Goal: Information Seeking & Learning: Find specific fact

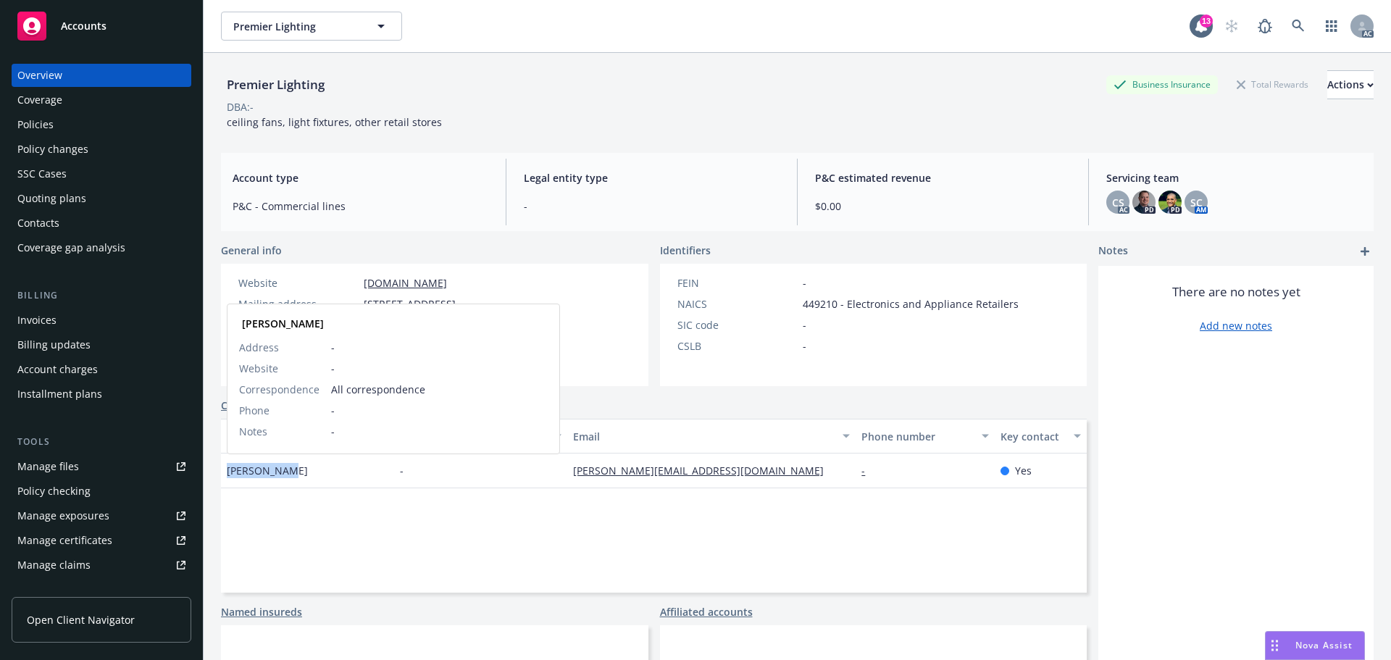
drag, startPoint x: 311, startPoint y: 475, endPoint x: 228, endPoint y: 472, distance: 82.6
click at [228, 472] on div "[PERSON_NAME] [PERSON_NAME] Address - Website - Correspondence All corresponden…" at bounding box center [307, 470] width 173 height 35
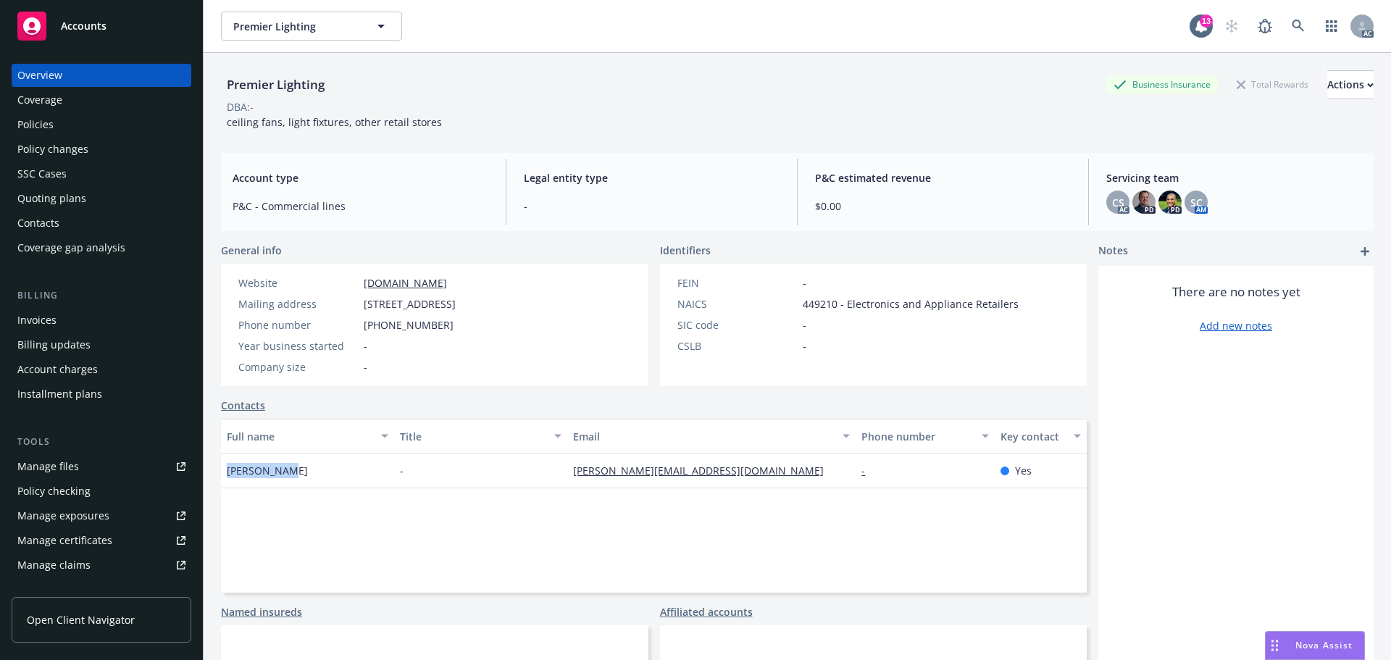
copy span "[PERSON_NAME]"
drag, startPoint x: 721, startPoint y: 468, endPoint x: 558, endPoint y: 472, distance: 162.3
click at [558, 472] on div "[PERSON_NAME] - [PERSON_NAME][EMAIL_ADDRESS][DOMAIN_NAME] - Yes" at bounding box center [654, 470] width 866 height 35
copy div "[PERSON_NAME][EMAIL_ADDRESS][DOMAIN_NAME]"
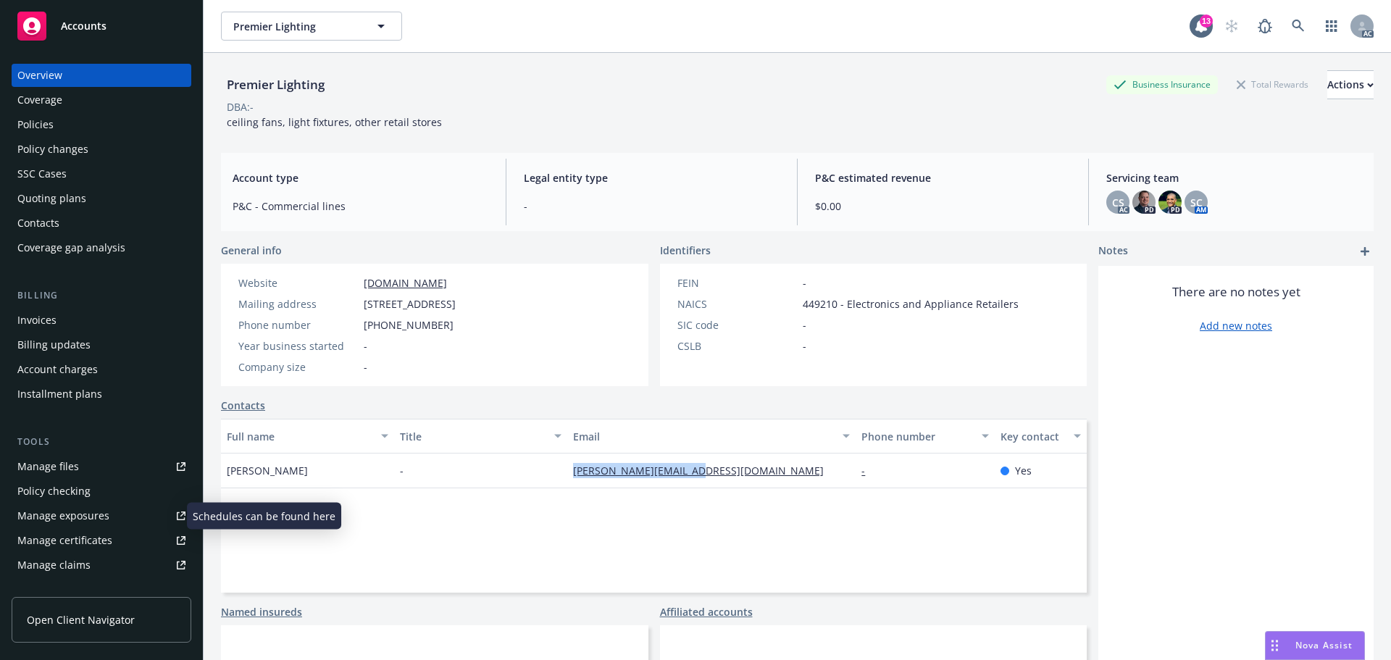
click at [44, 513] on div "Manage exposures" at bounding box center [63, 515] width 92 height 23
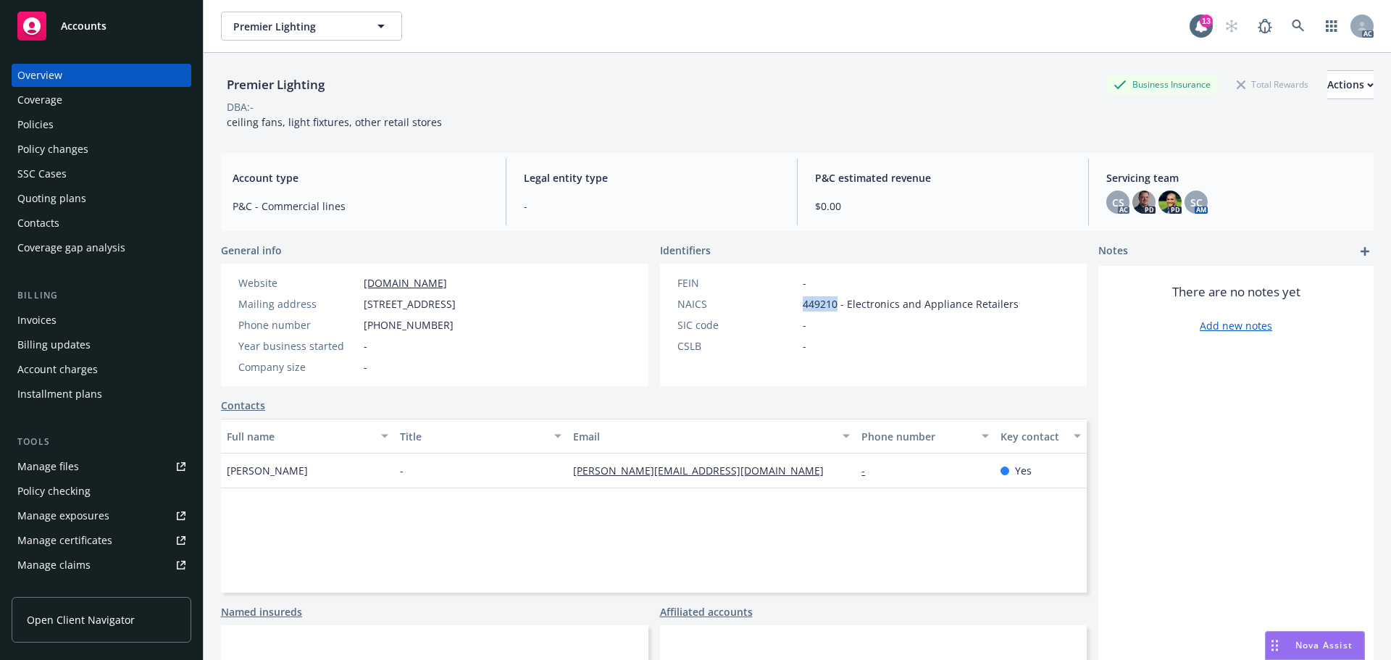
drag, startPoint x: 831, startPoint y: 306, endPoint x: 789, endPoint y: 302, distance: 42.9
click at [789, 302] on div "NAICS 449210 - Electronics and Appliance Retailers" at bounding box center [847, 303] width 353 height 15
copy div "449210"
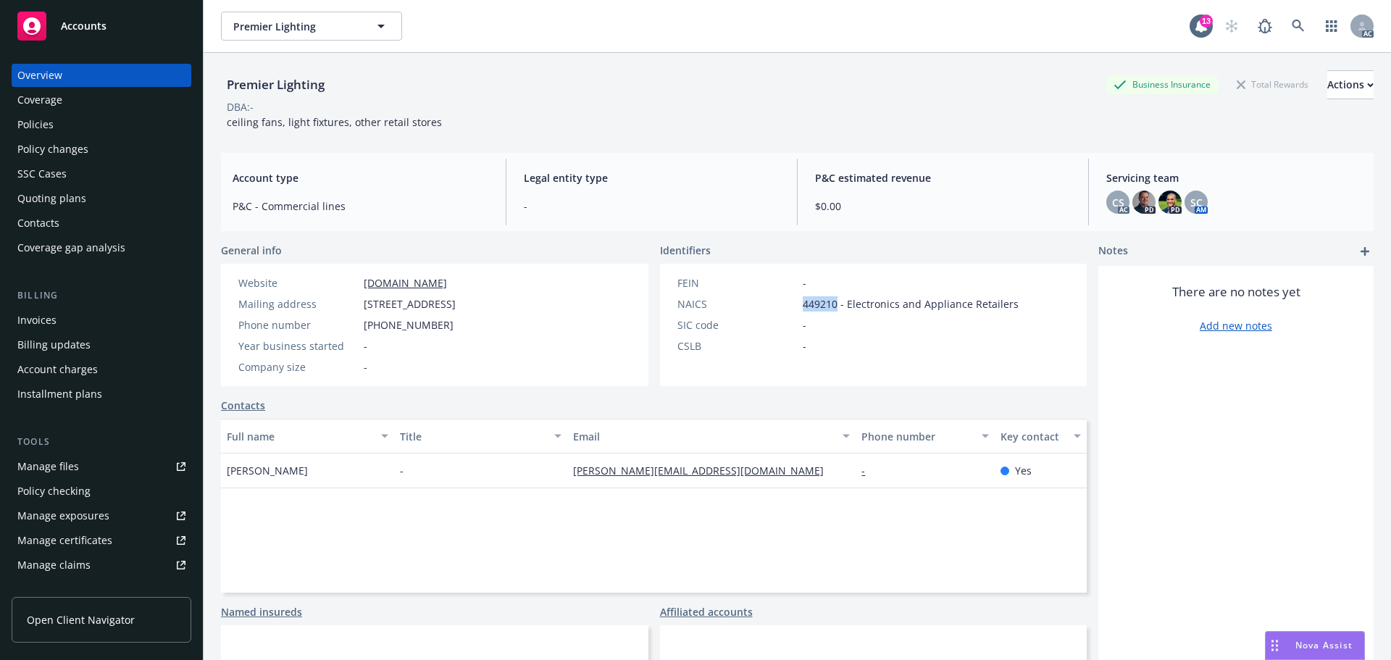
copy div "449210"
click at [95, 122] on div "Policies" at bounding box center [101, 124] width 168 height 23
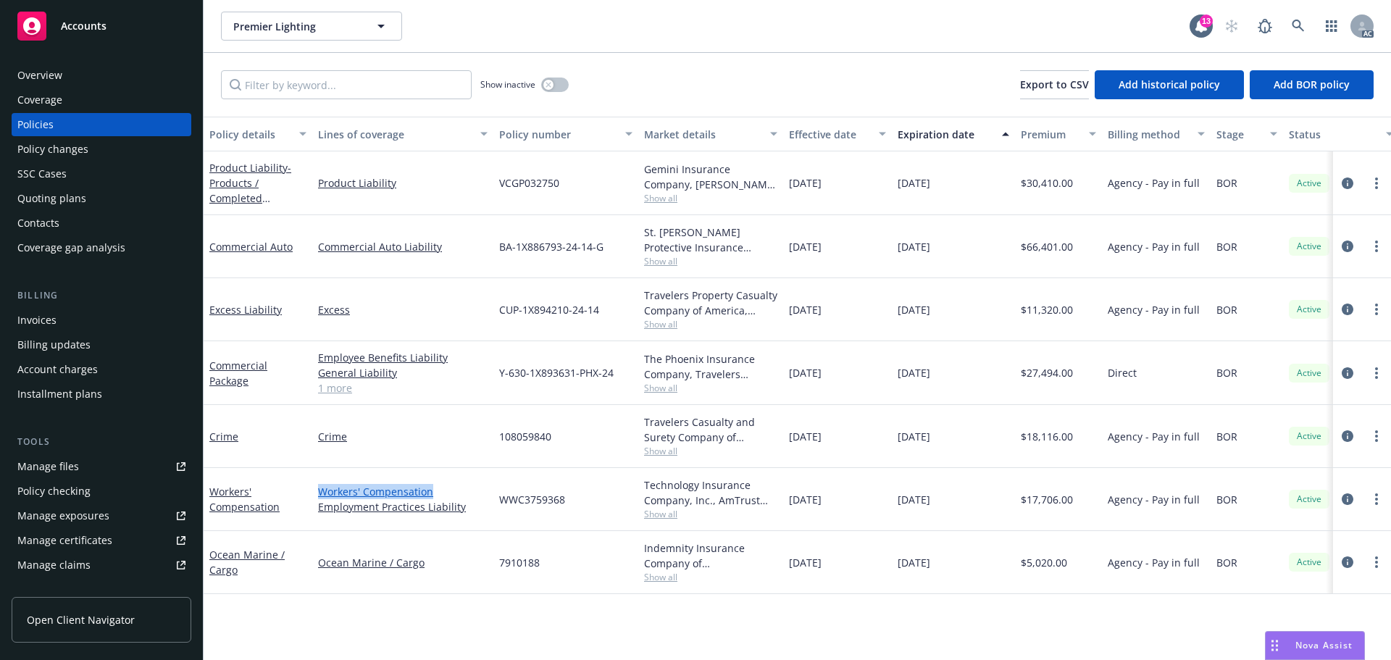
drag, startPoint x: 445, startPoint y: 490, endPoint x: 319, endPoint y: 493, distance: 126.8
click at [319, 493] on link "Workers' Compensation" at bounding box center [402, 491] width 169 height 15
click at [556, 80] on body "Accounts Overview Coverage Policies Policy changes SSC Cases Quoting plans Cont…" at bounding box center [695, 330] width 1391 height 660
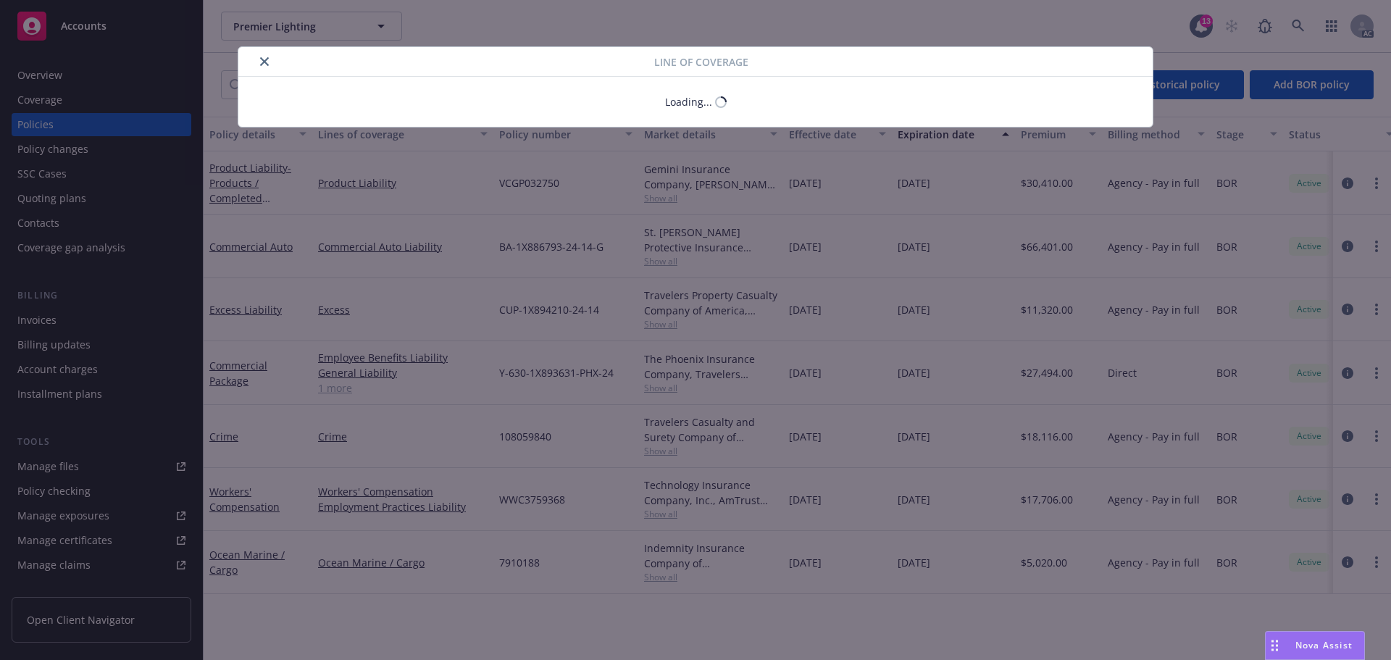
click at [399, 88] on div "Loading..." at bounding box center [695, 102] width 914 height 50
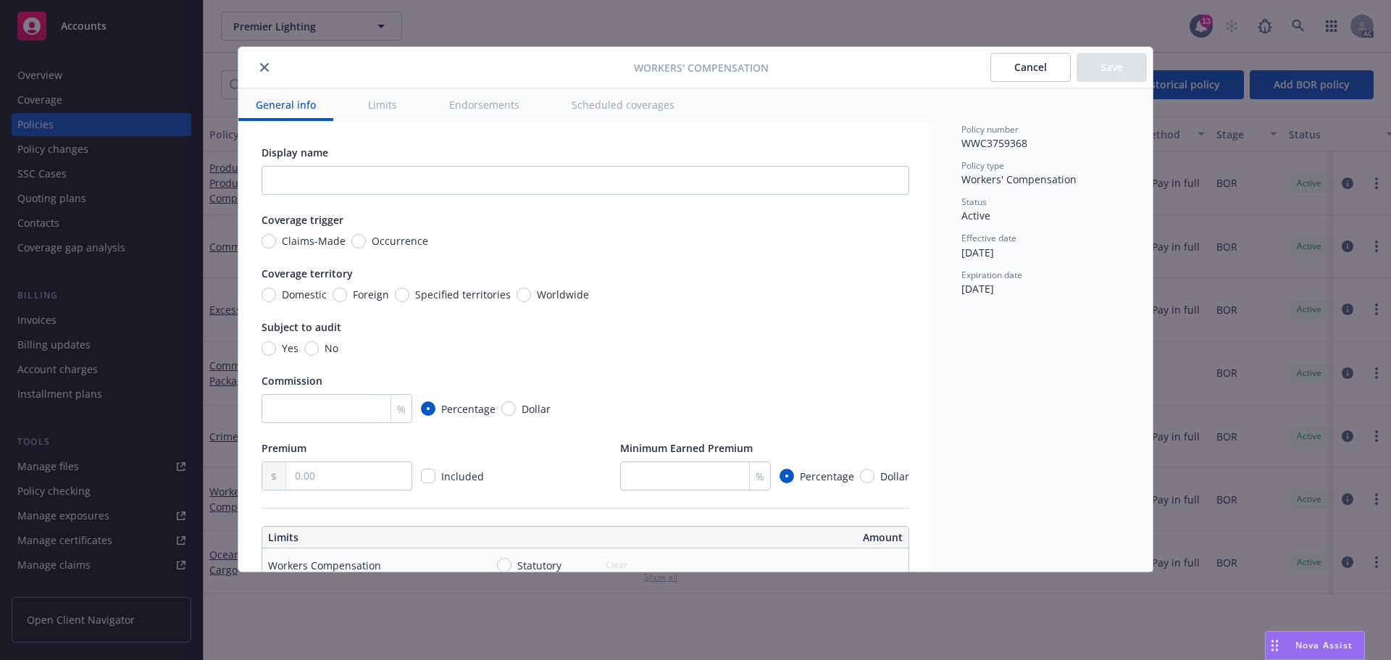
click at [269, 70] on button "close" at bounding box center [264, 67] width 17 height 17
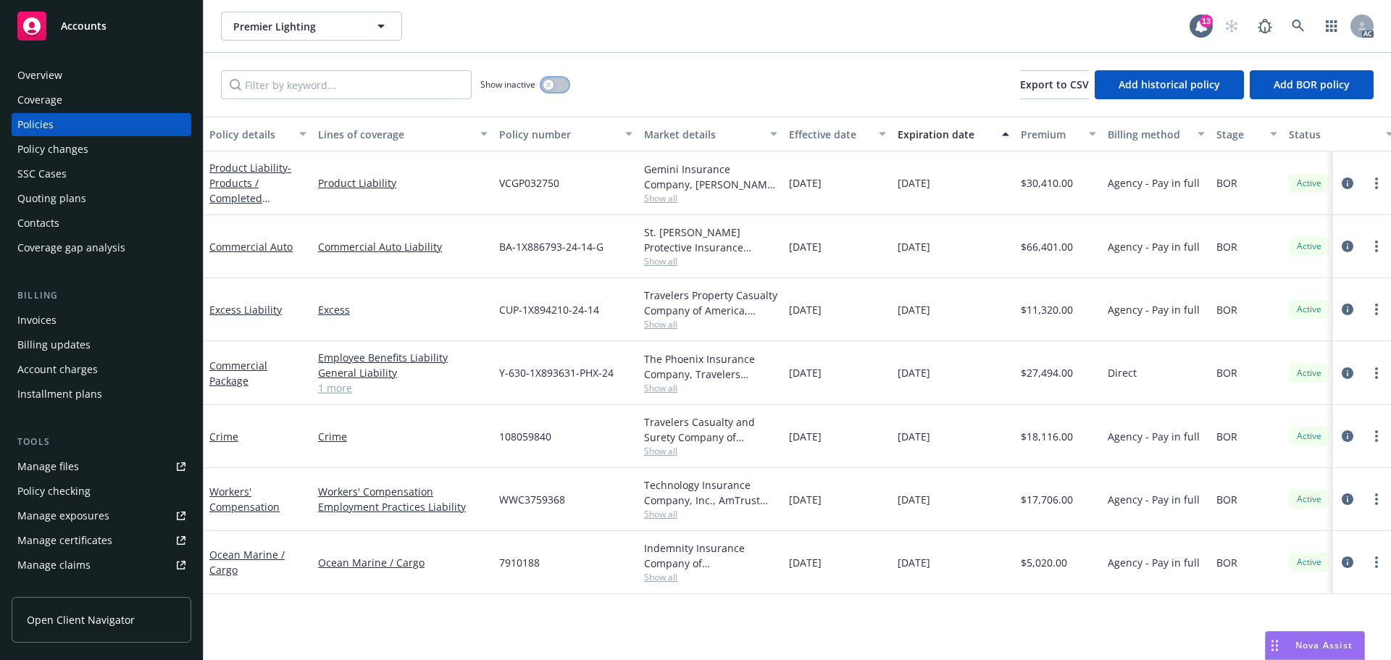
click at [542, 80] on button "button" at bounding box center [555, 84] width 28 height 14
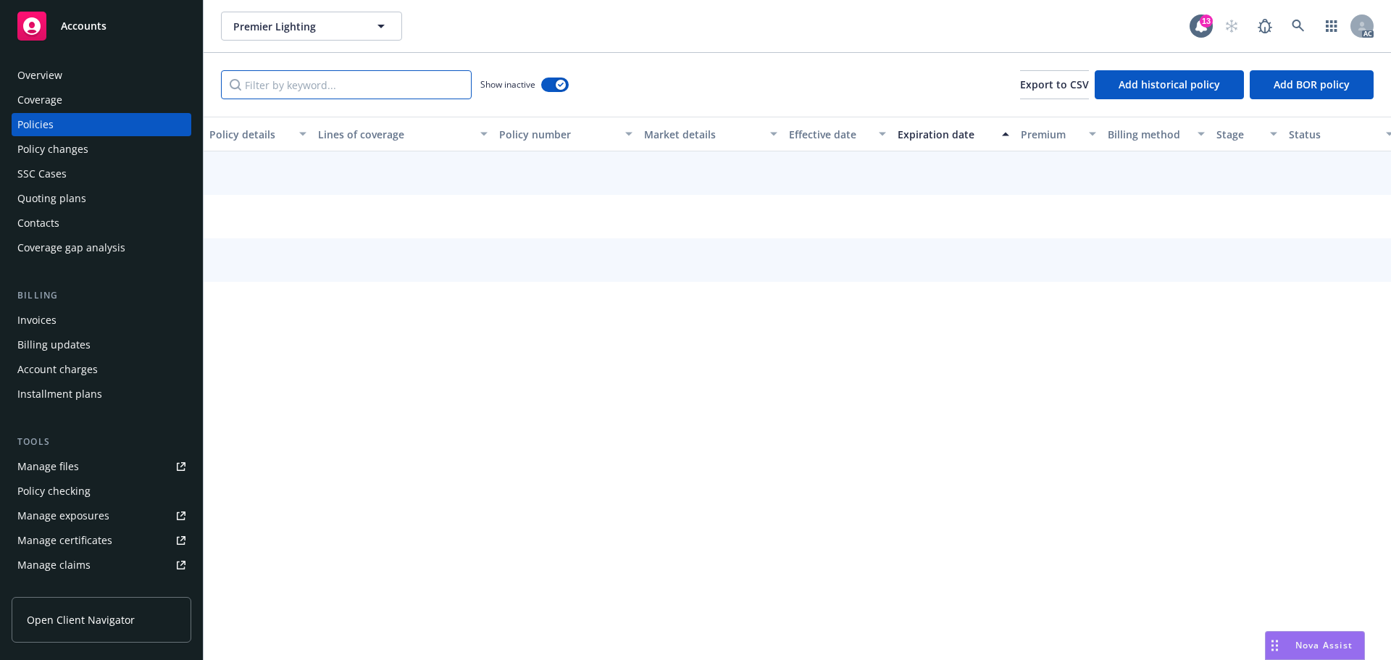
click at [360, 85] on input "Filter by keyword..." at bounding box center [346, 84] width 251 height 29
paste input "Workers' Compensation"
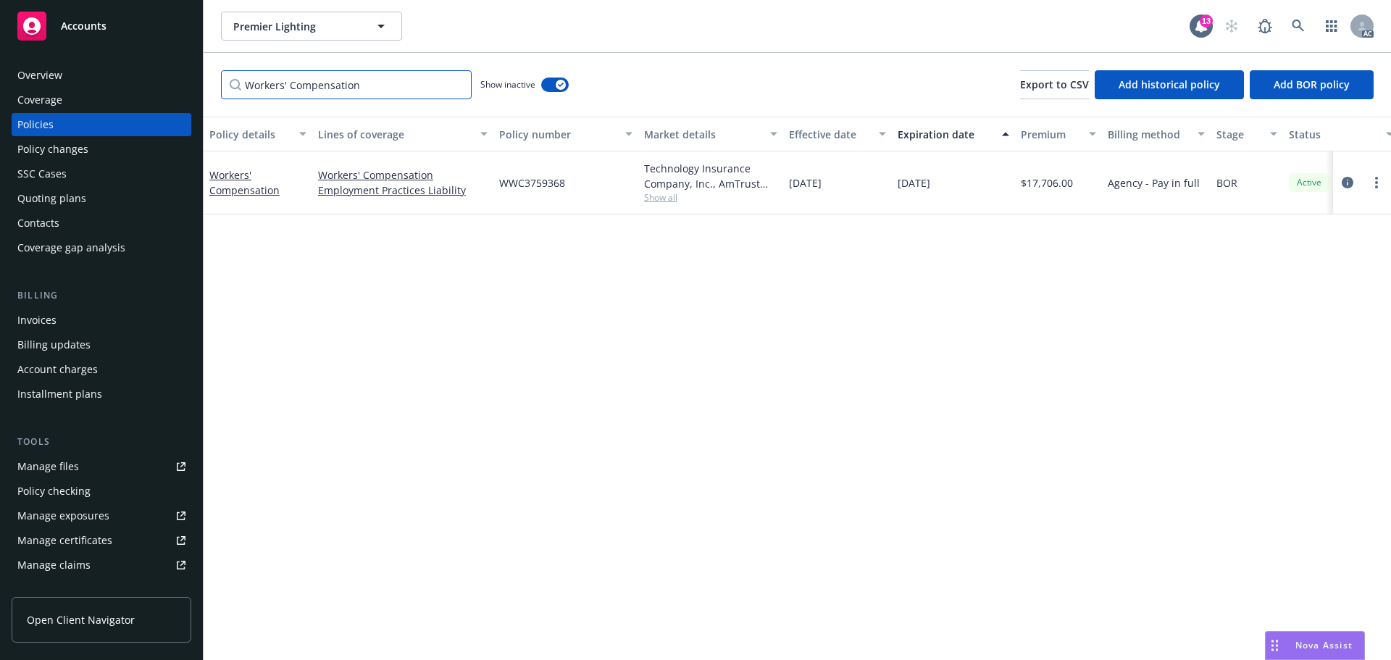
type input "Workers' Compensation"
drag, startPoint x: 827, startPoint y: 187, endPoint x: 820, endPoint y: 188, distance: 7.3
click at [820, 188] on div "[DATE]" at bounding box center [837, 182] width 109 height 63
copy span "2024"
drag, startPoint x: 665, startPoint y: 194, endPoint x: 667, endPoint y: 202, distance: 8.3
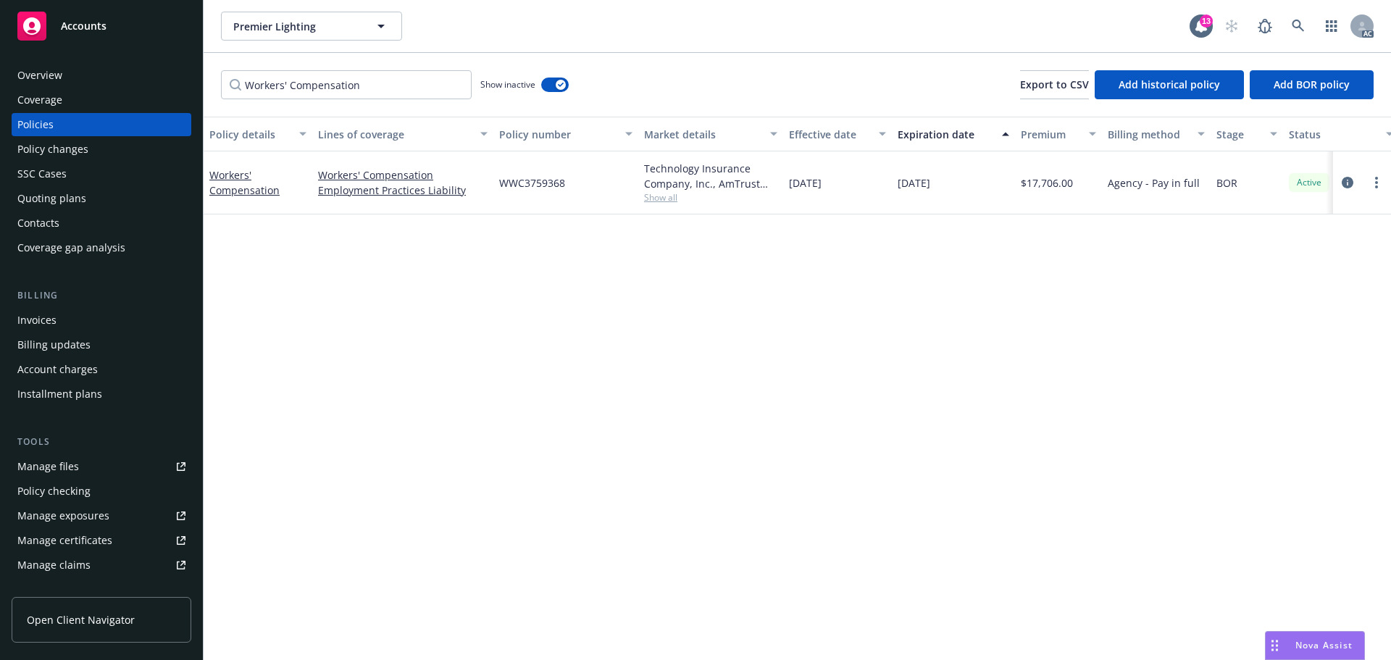
click at [665, 194] on span "Show all" at bounding box center [710, 197] width 133 height 12
drag, startPoint x: 633, startPoint y: 282, endPoint x: 498, endPoint y: 285, distance: 135.5
click at [498, 285] on div "Writing company Technology Insurance Company, Inc. Carrier AmTrust Financial Se…" at bounding box center [632, 292] width 290 height 162
copy span "AmTrust Financial Services"
drag, startPoint x: 1068, startPoint y: 337, endPoint x: 913, endPoint y: 312, distance: 156.9
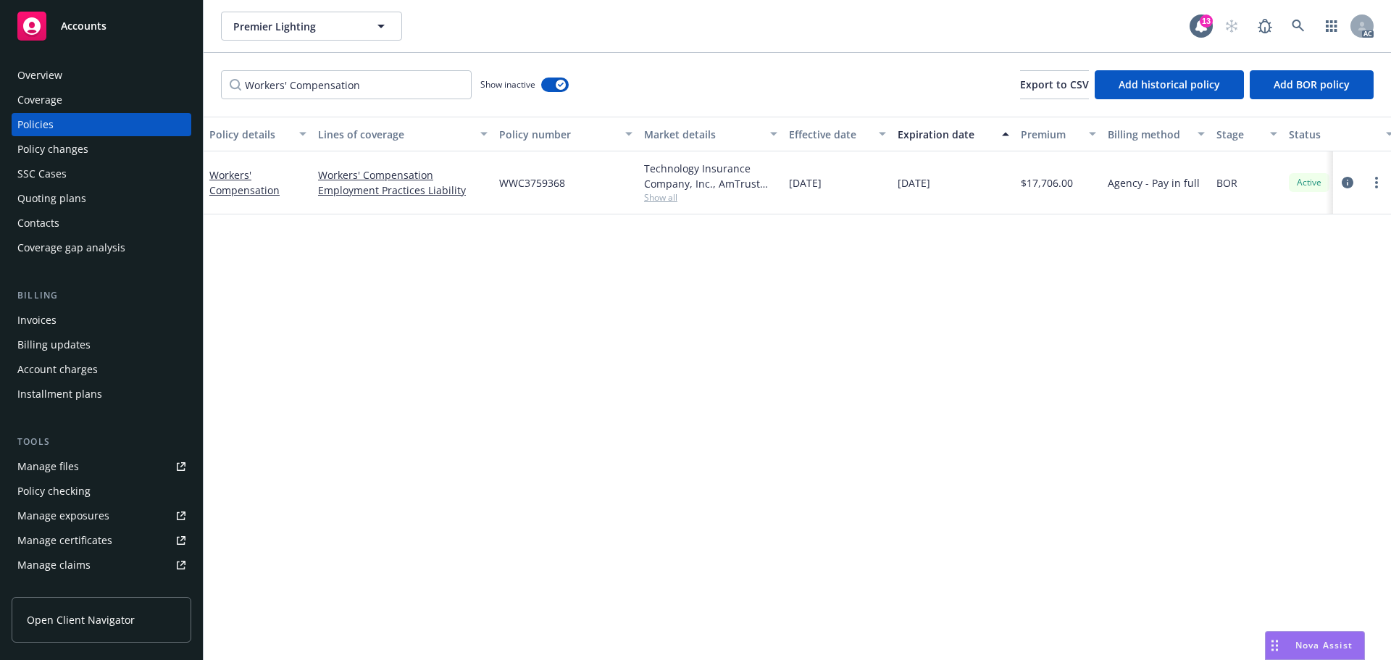
click at [1068, 337] on div "Policy details Lines of coverage Policy number Market details Effective date Ex…" at bounding box center [797, 388] width 1187 height 543
drag, startPoint x: 595, startPoint y: 193, endPoint x: 496, endPoint y: 192, distance: 99.2
click at [496, 192] on div "WWC3759368" at bounding box center [565, 182] width 145 height 63
copy span "WWC3759368"
drag, startPoint x: 1089, startPoint y: 187, endPoint x: 1026, endPoint y: 192, distance: 63.2
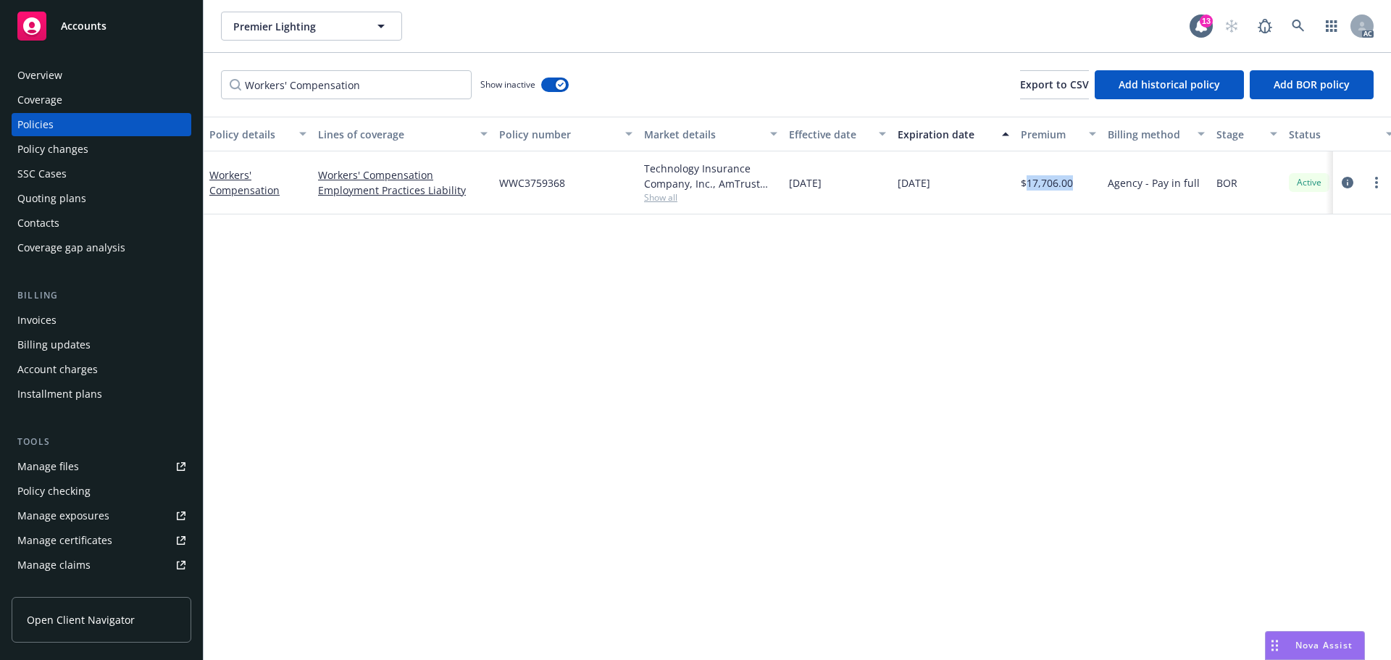
click at [1026, 192] on div "$17,706.00" at bounding box center [1058, 182] width 87 height 63
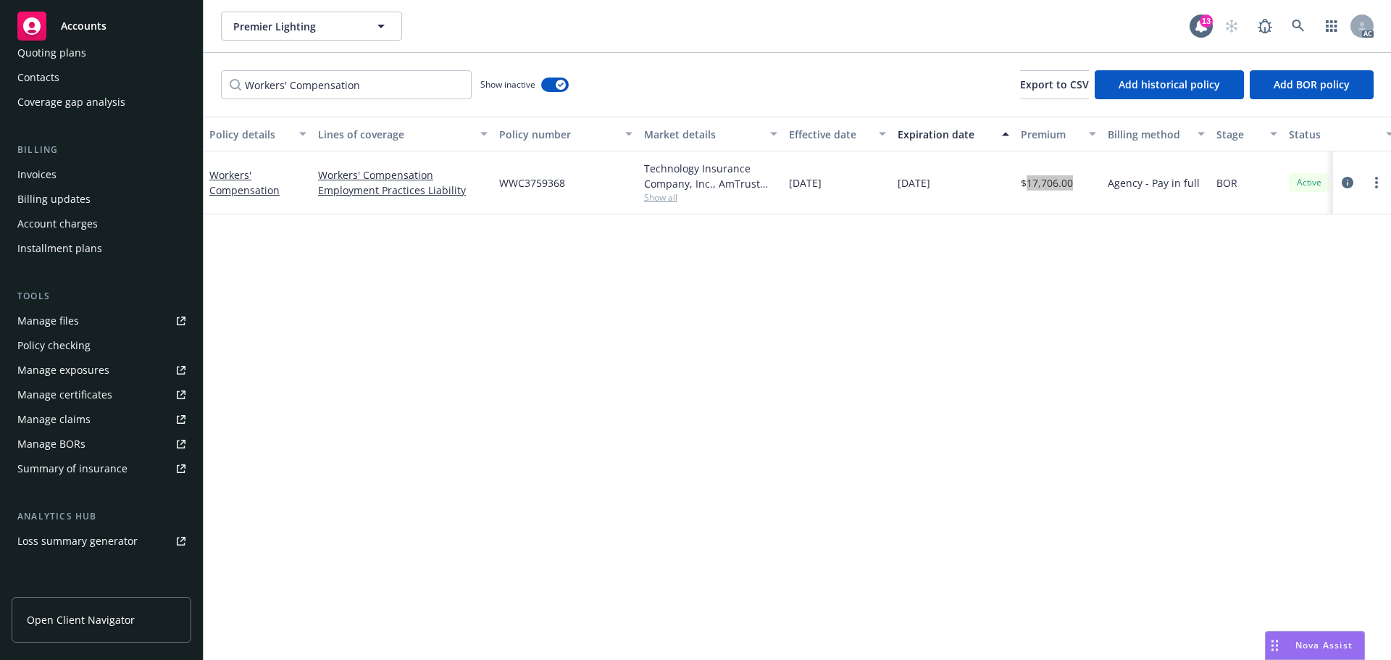
scroll to position [284, 0]
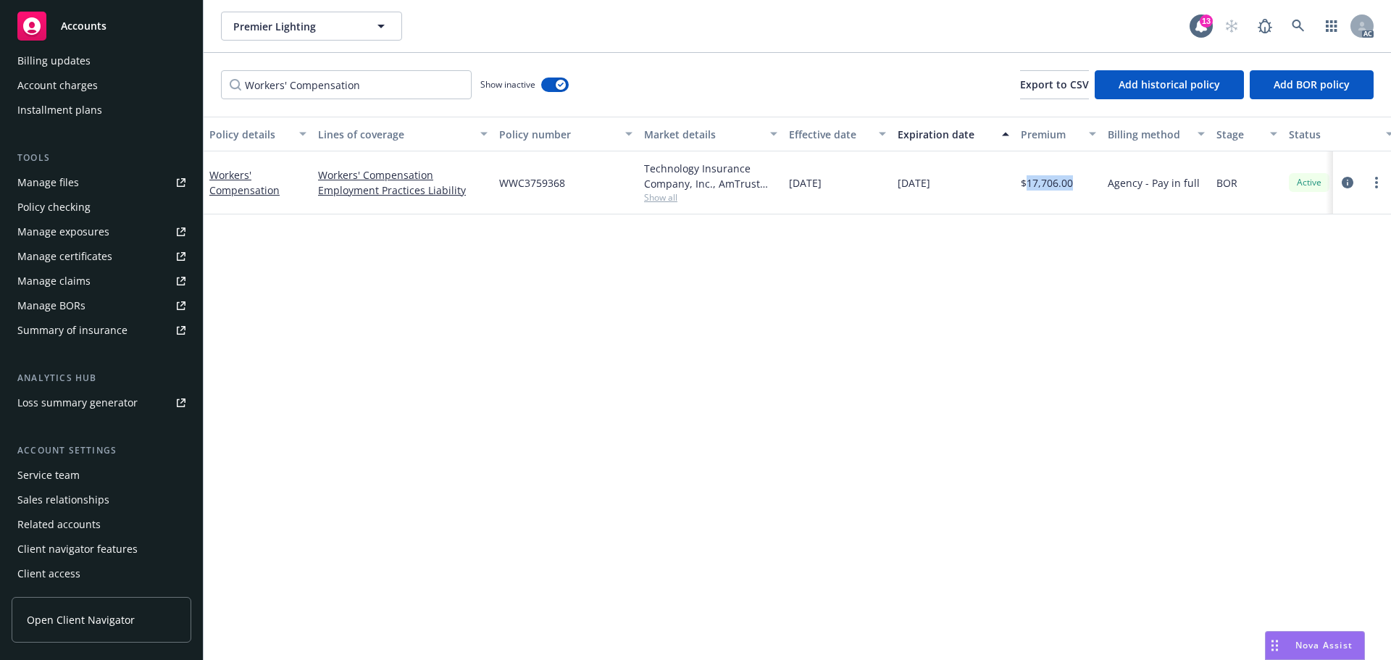
drag, startPoint x: 35, startPoint y: 467, endPoint x: 43, endPoint y: 464, distance: 9.4
click at [35, 467] on div "Service team" at bounding box center [48, 475] width 62 height 23
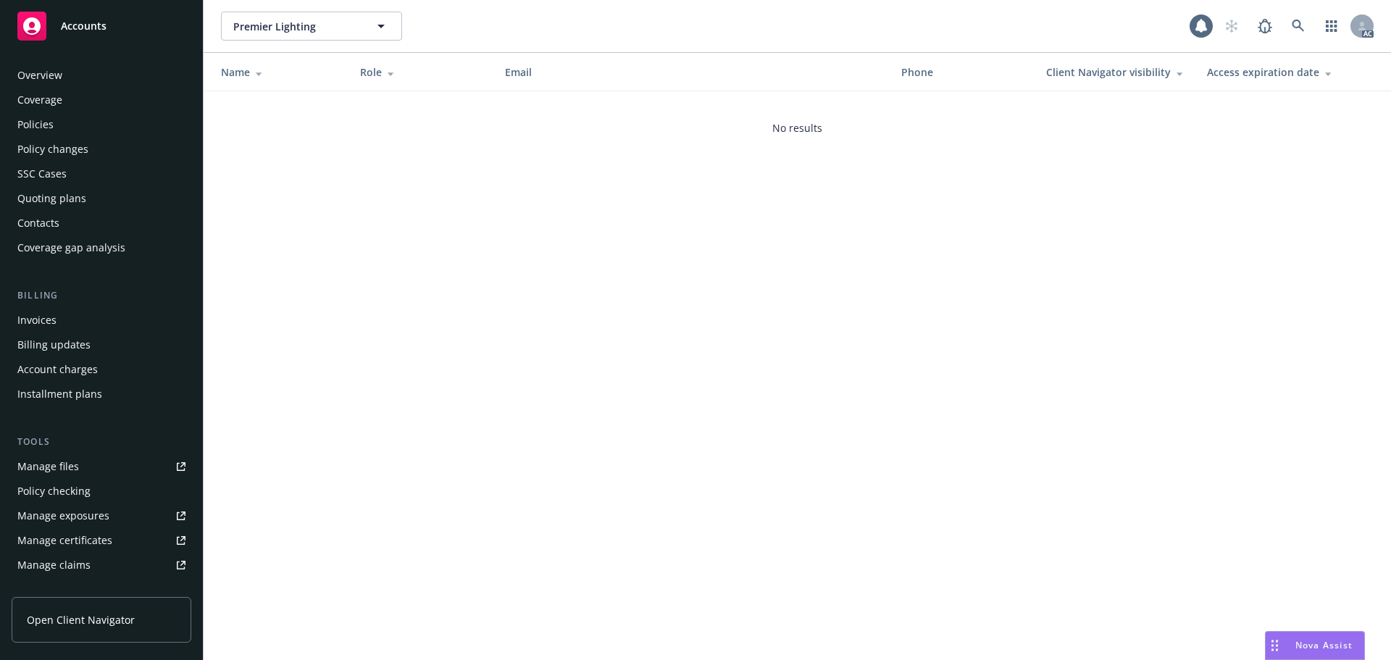
scroll to position [284, 0]
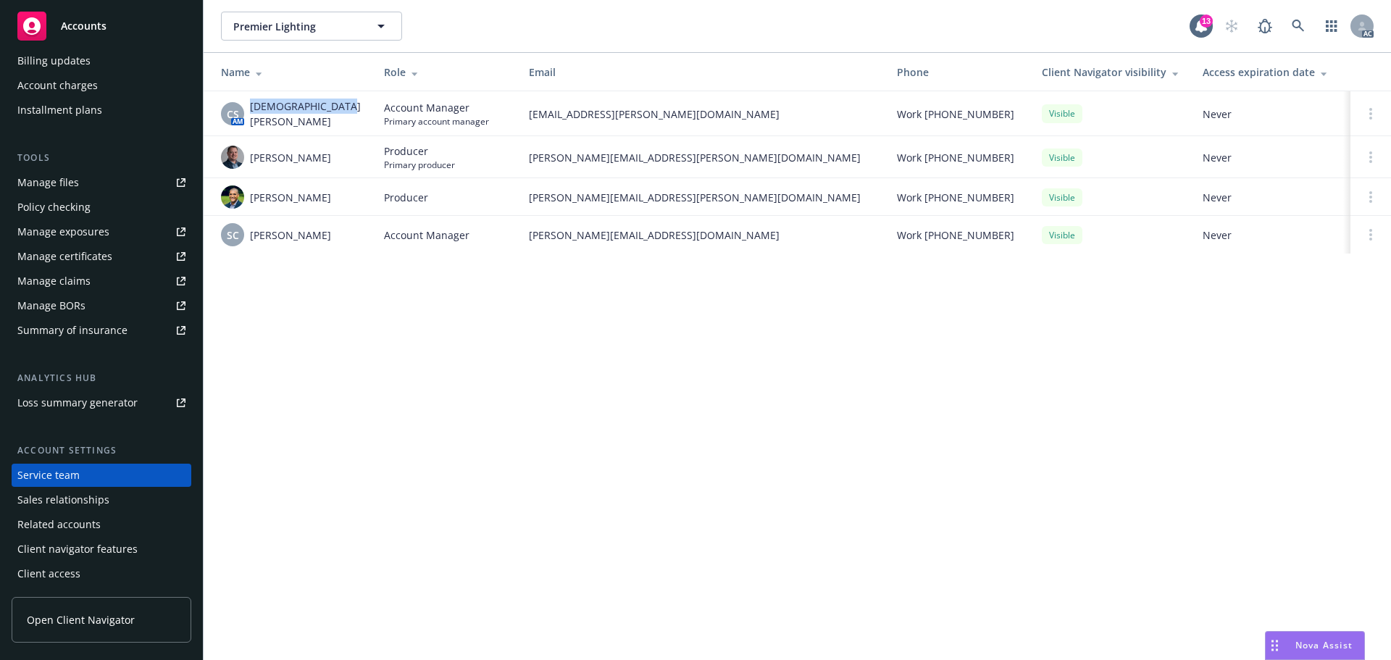
drag, startPoint x: 338, startPoint y: 112, endPoint x: 248, endPoint y: 117, distance: 90.0
click at [248, 117] on td "CS AM [PERSON_NAME]" at bounding box center [288, 113] width 169 height 45
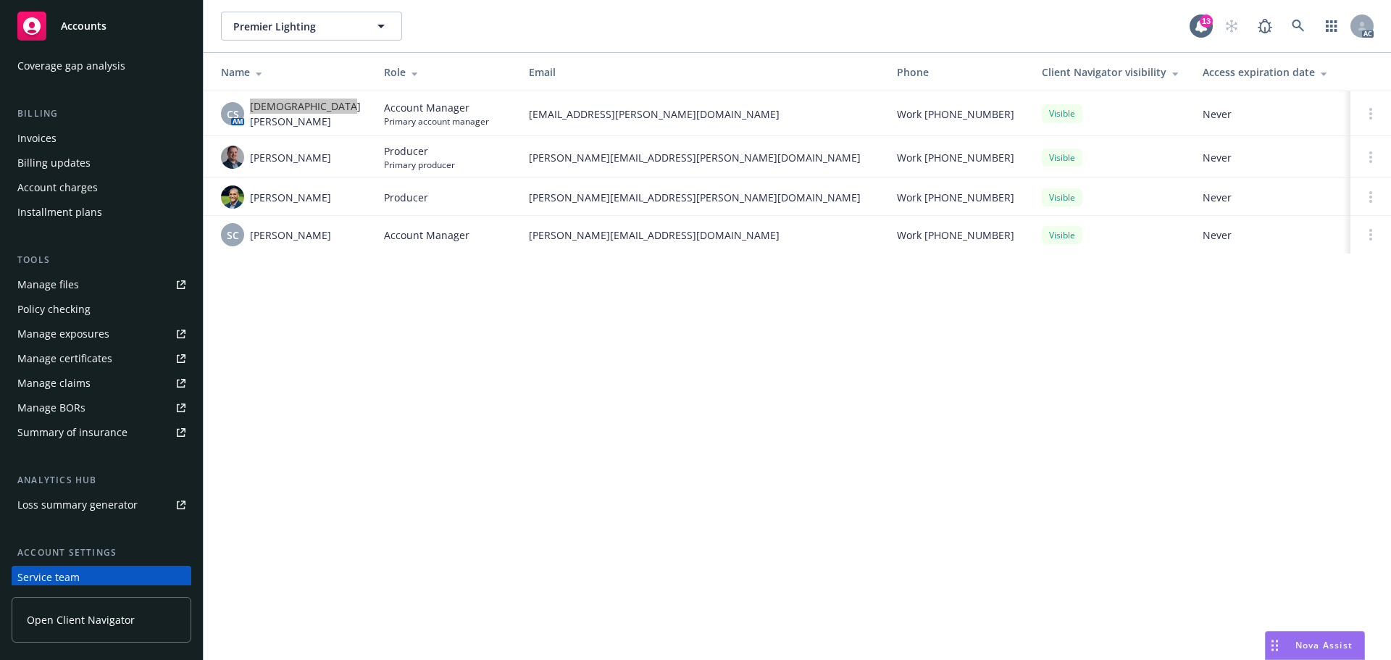
scroll to position [0, 0]
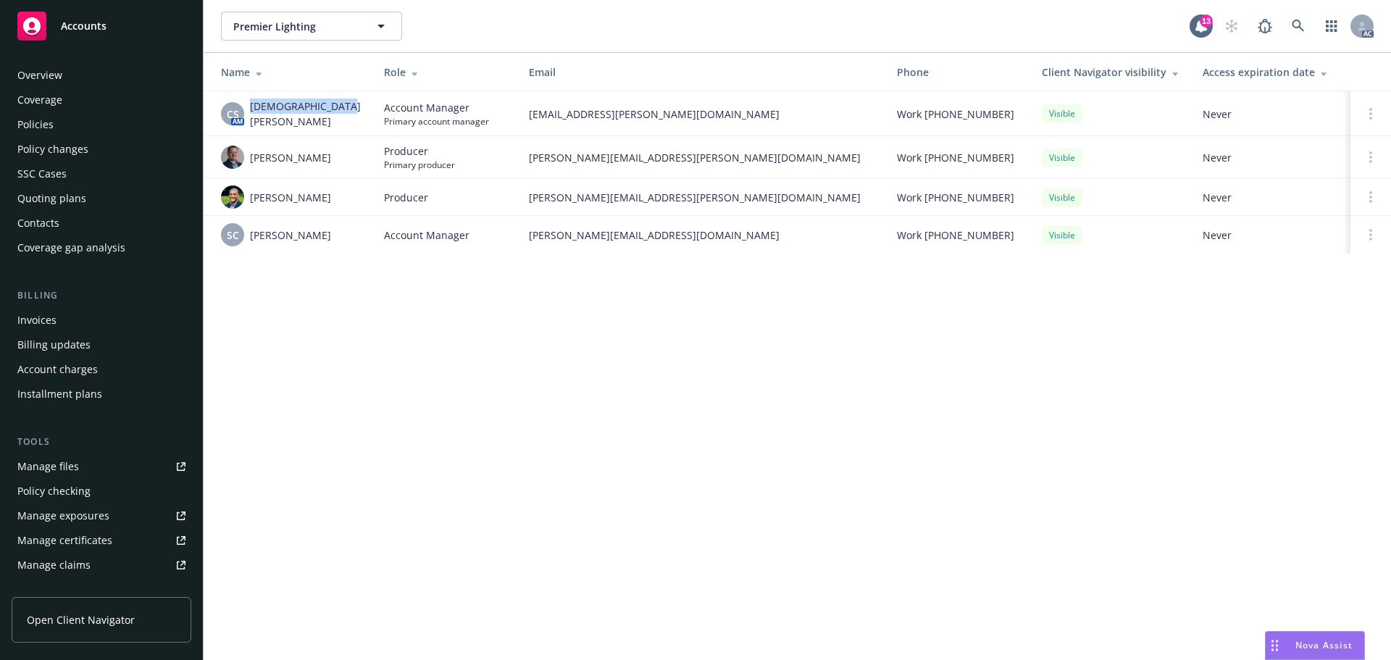
click at [87, 115] on div "Policies" at bounding box center [101, 124] width 168 height 23
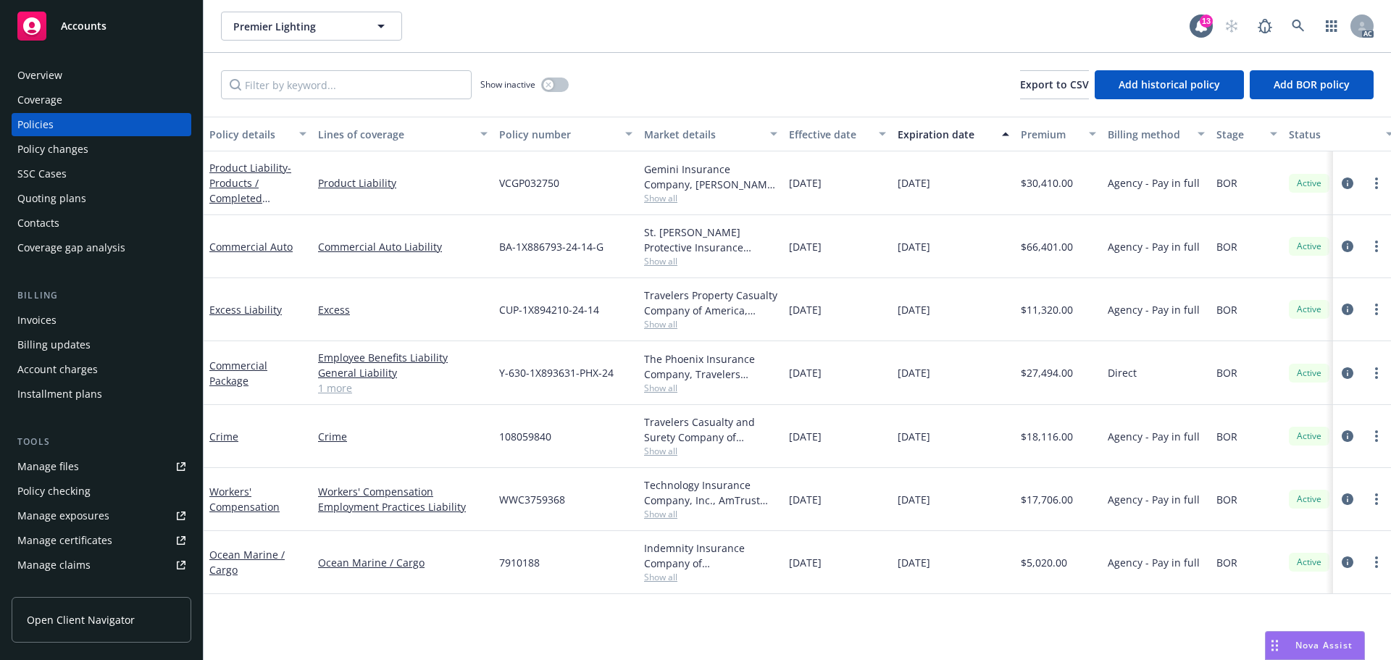
drag, startPoint x: 981, startPoint y: 498, endPoint x: 871, endPoint y: 510, distance: 110.8
click at [871, 510] on div "Workers' Compensation Workers' Compensation Employment Practices Liability WWC3…" at bounding box center [903, 499] width 1398 height 63
click at [27, 69] on div "Overview" at bounding box center [39, 75] width 45 height 23
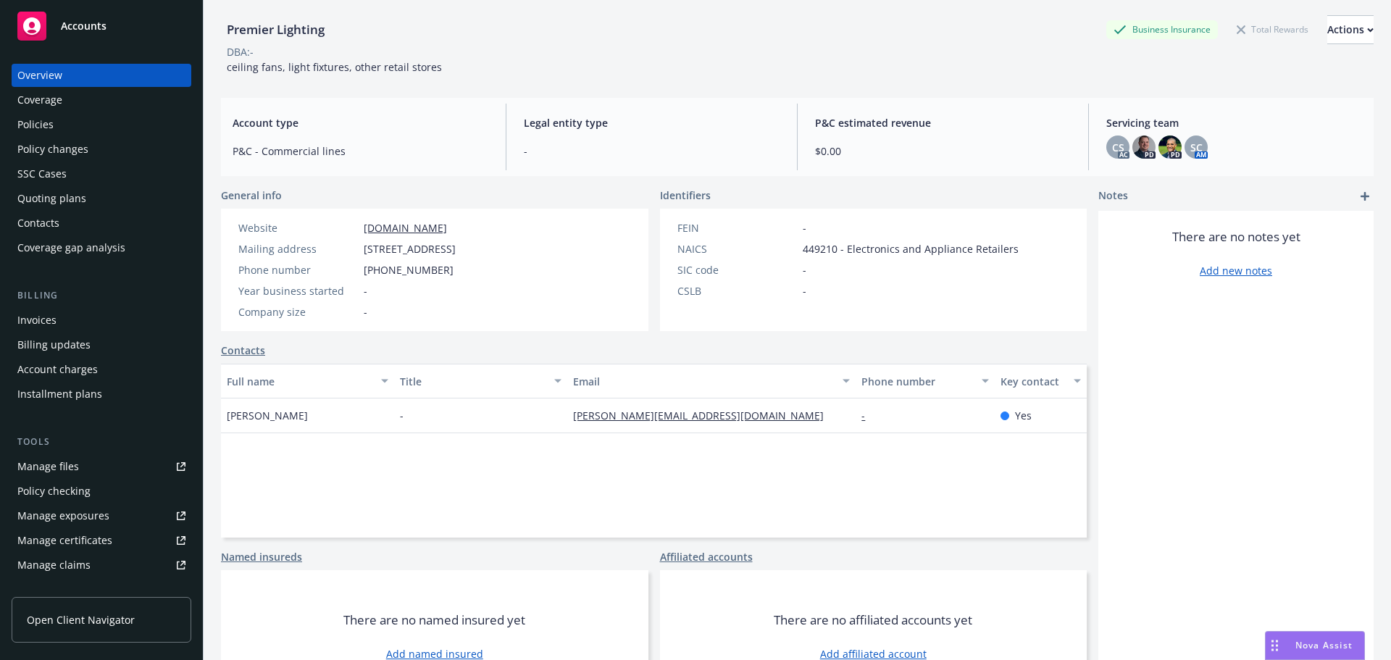
scroll to position [98, 0]
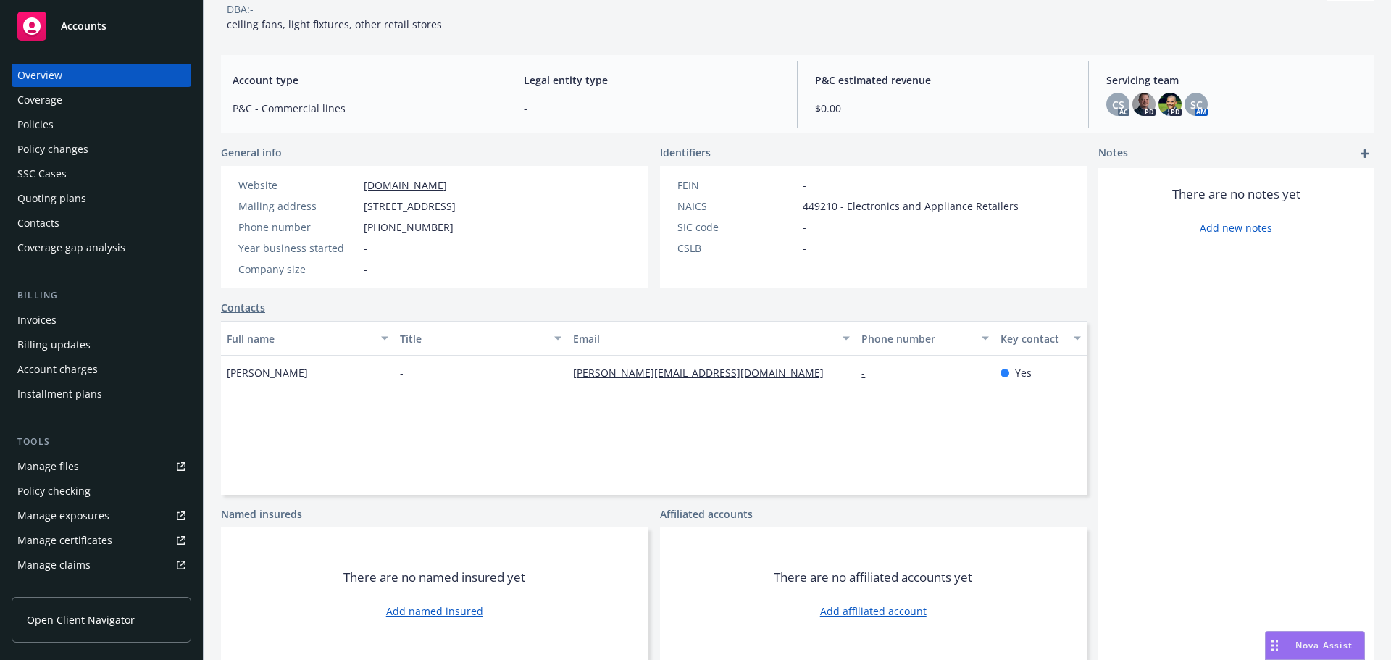
click at [1288, 435] on div "There are no notes yet Add new notes" at bounding box center [1235, 414] width 275 height 492
